Goal: Browse casually

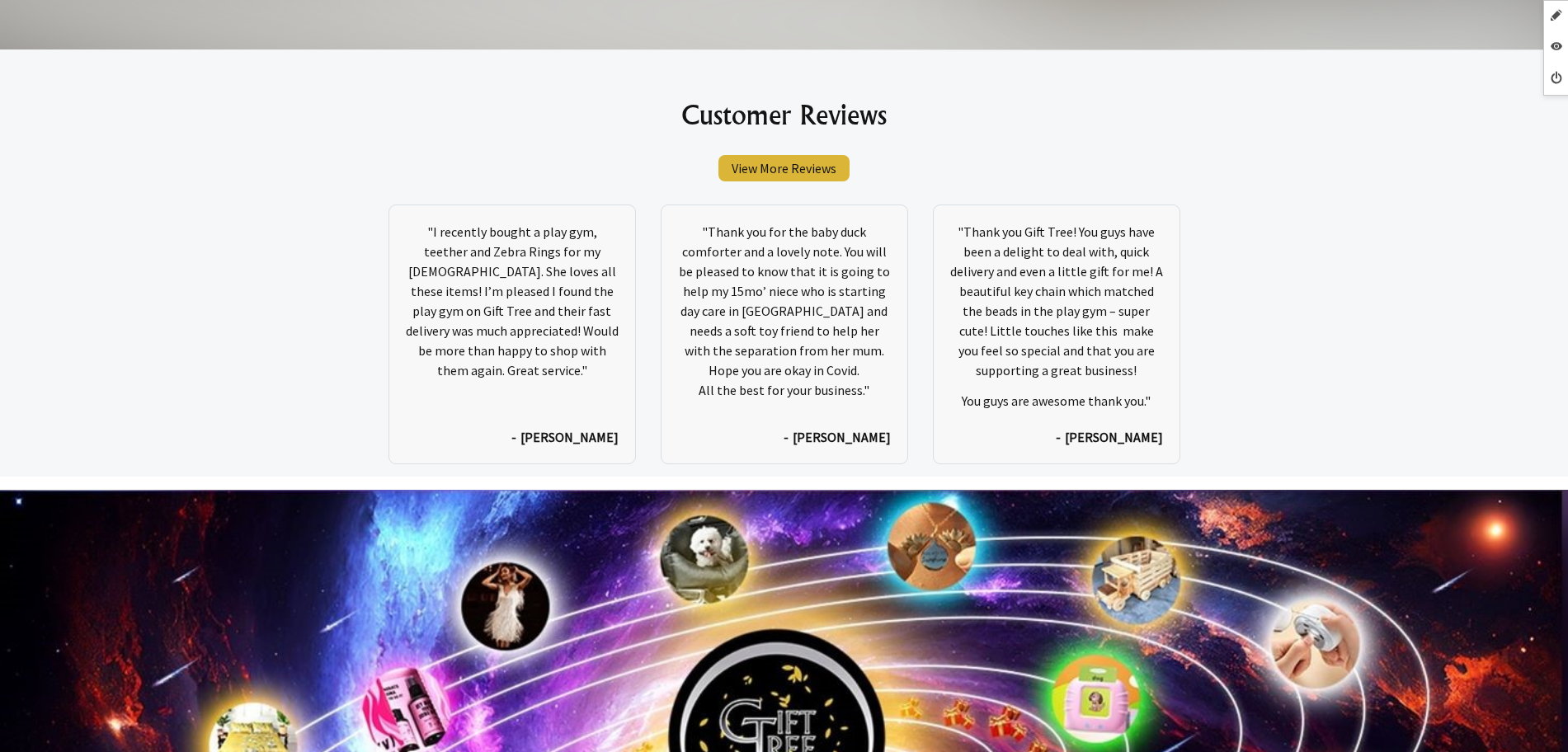
scroll to position [8882, 0]
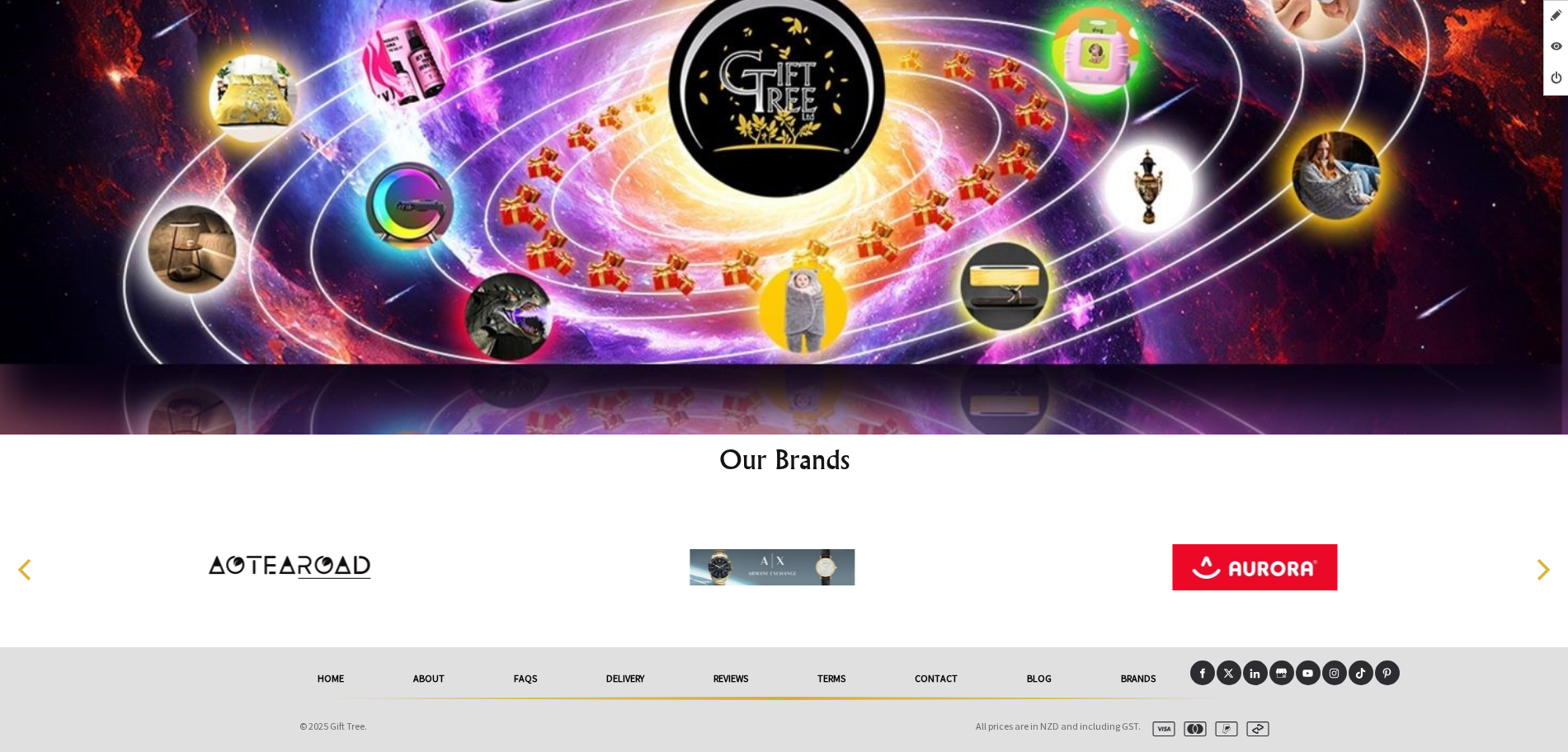
click at [1229, 670] on icon at bounding box center [1228, 673] width 11 height 11
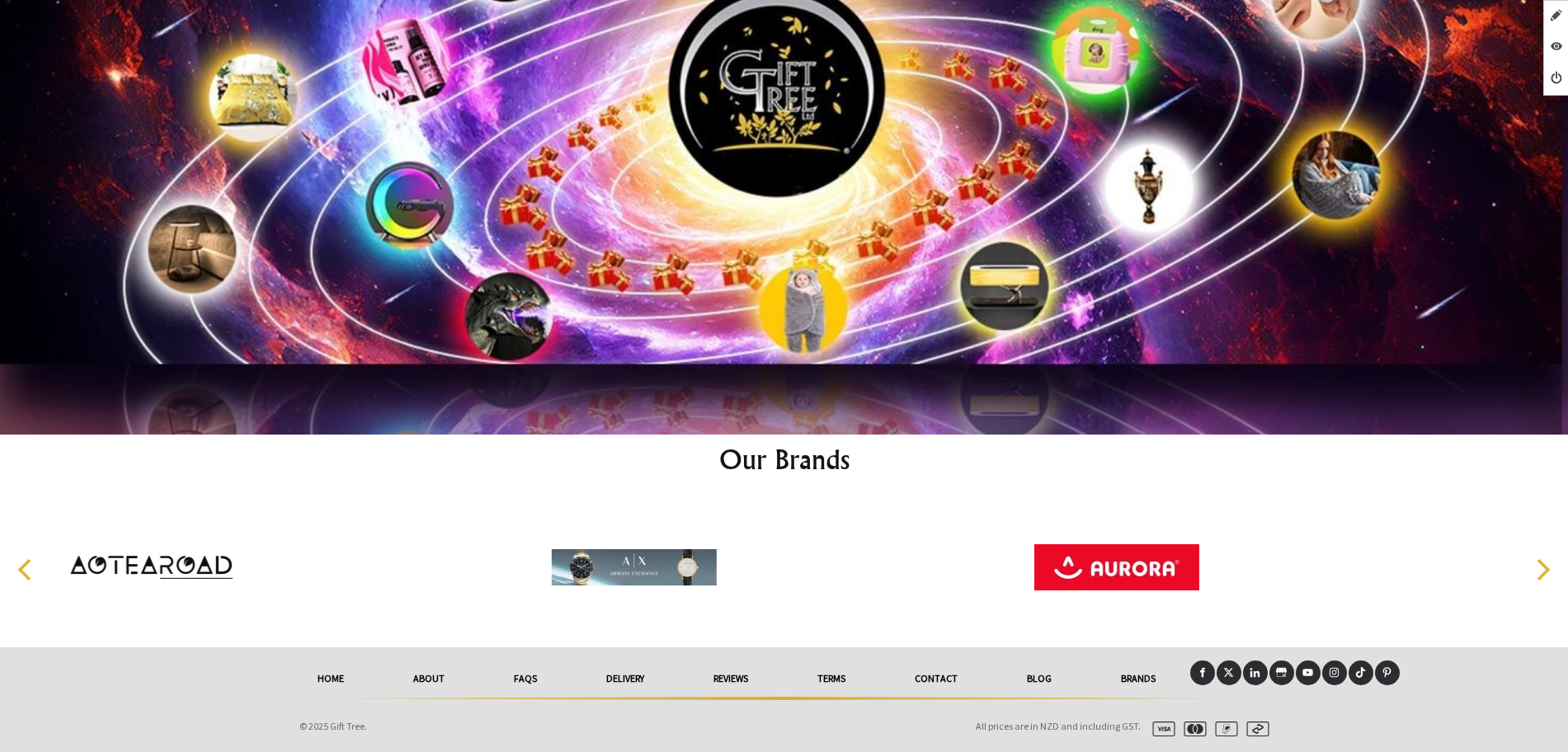
scroll to position [8882, 0]
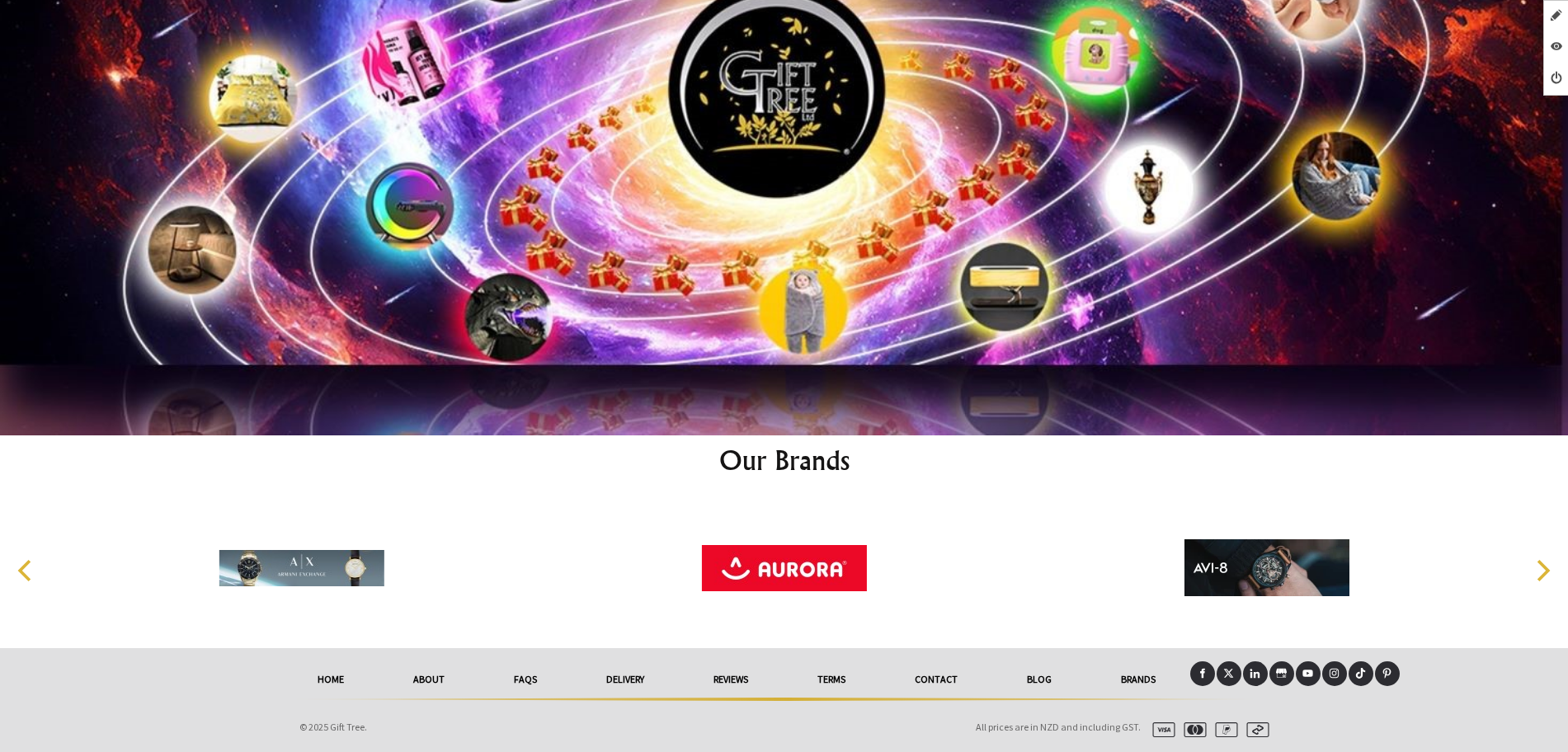
click at [1209, 672] on link at bounding box center [1202, 673] width 24 height 24
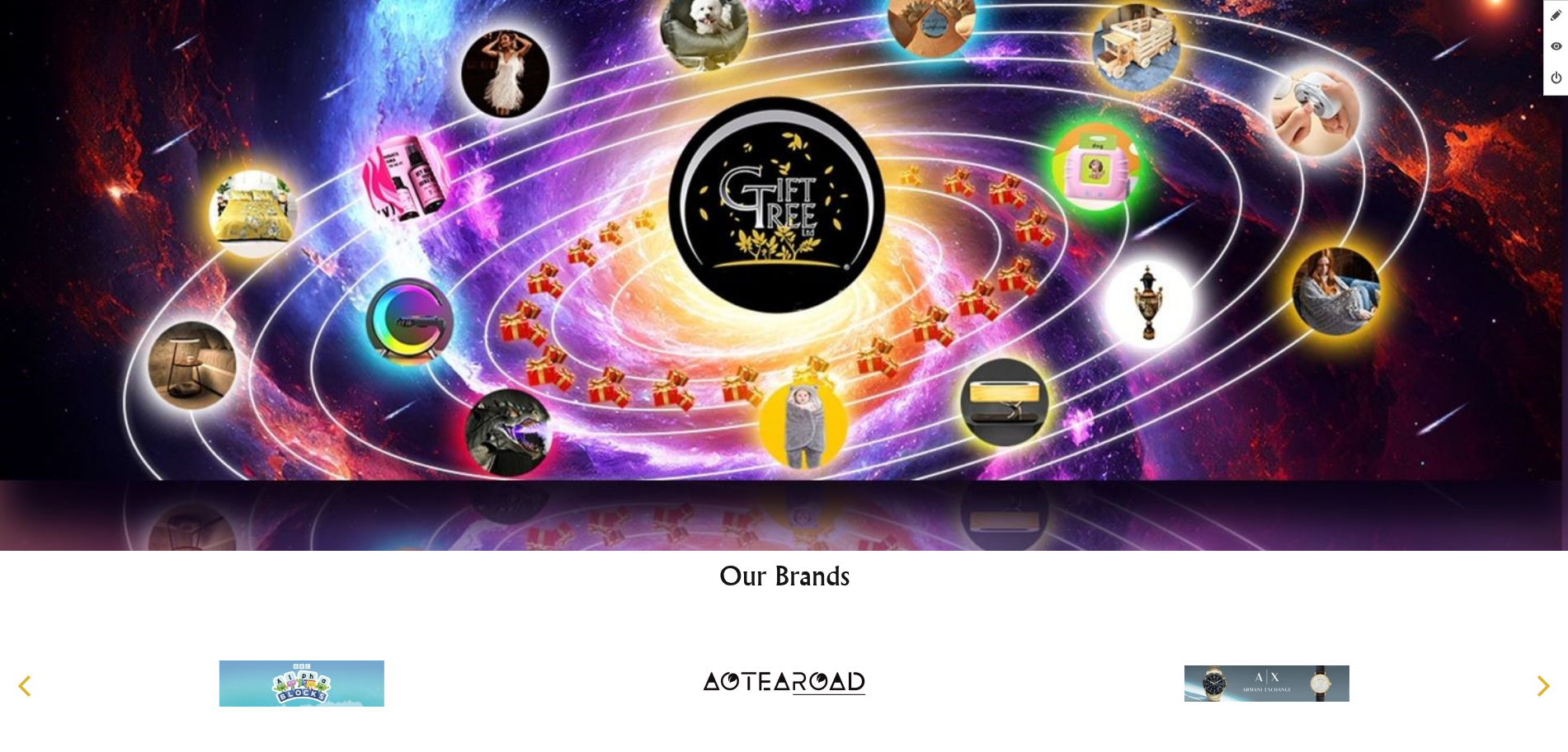
scroll to position [8882, 0]
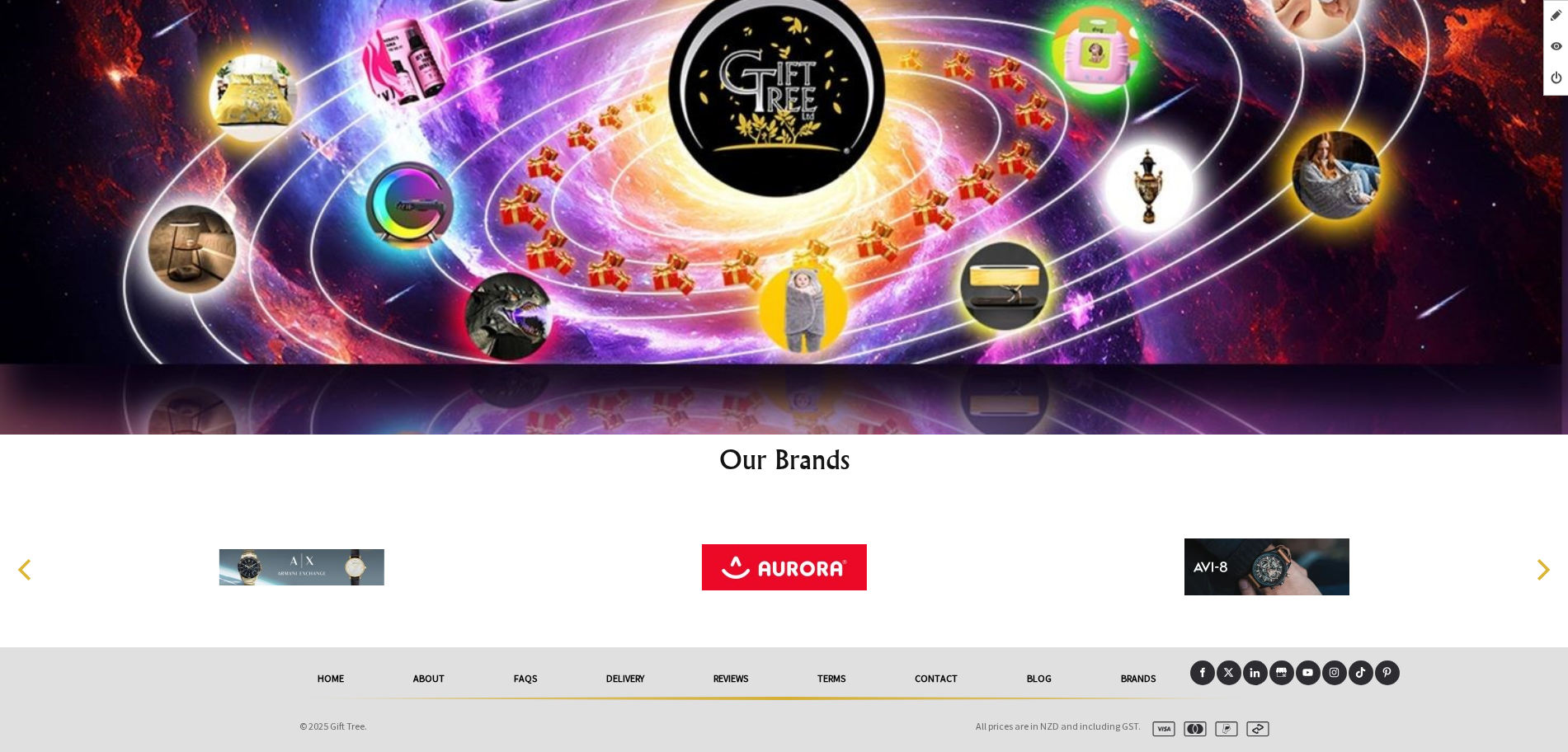
click at [1308, 673] on icon at bounding box center [1307, 672] width 11 height 11
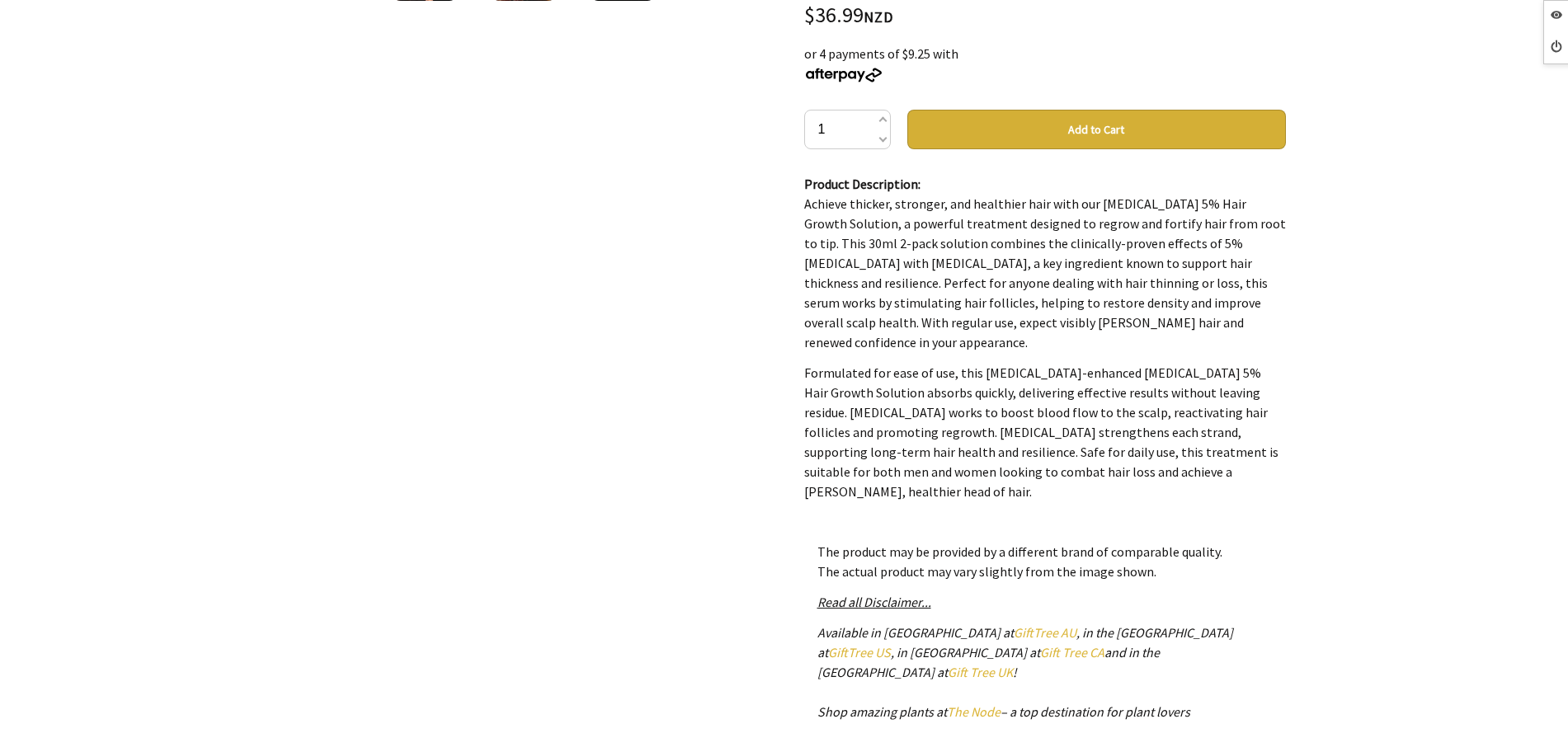
scroll to position [1842, 0]
